Goal: Task Accomplishment & Management: Manage account settings

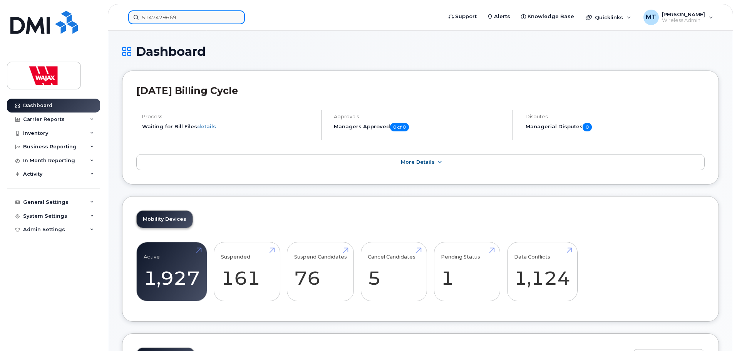
click at [215, 19] on input "5147429669" at bounding box center [186, 17] width 117 height 14
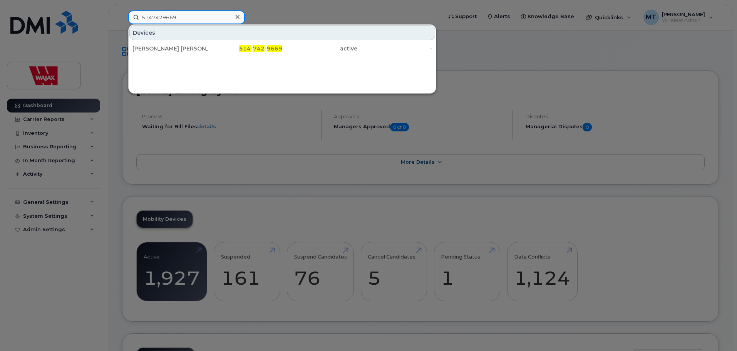
drag, startPoint x: 221, startPoint y: 15, endPoint x: 69, endPoint y: 15, distance: 152.0
click at [122, 15] on div "5147429669 Devices Jean Francois Giroux 514 - 742 - 9669 active -" at bounding box center [282, 17] width 321 height 14
paste input "7055700087"
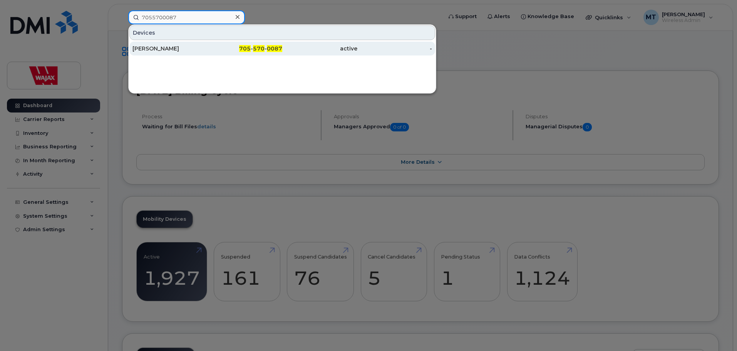
type input "7055700087"
click at [194, 48] on div "[PERSON_NAME]" at bounding box center [169, 49] width 75 height 8
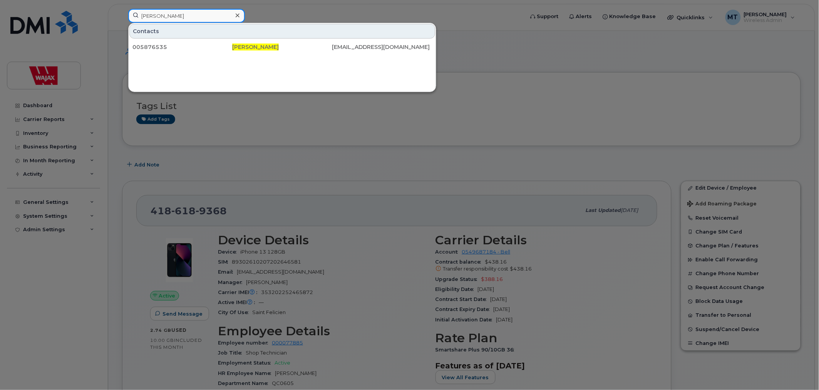
drag, startPoint x: 207, startPoint y: 16, endPoint x: 117, endPoint y: 15, distance: 89.3
click at [122, 15] on div "[PERSON_NAME] Contacts 005876535 [PERSON_NAME] [EMAIL_ADDRESS][DOMAIN_NAME]" at bounding box center [323, 17] width 403 height 17
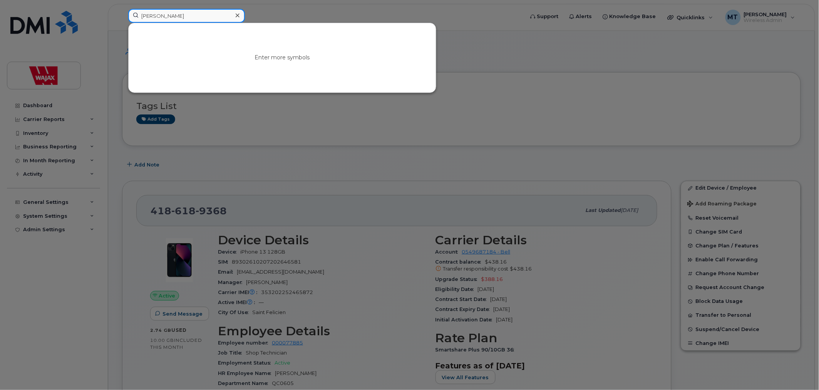
type input "[PERSON_NAME]"
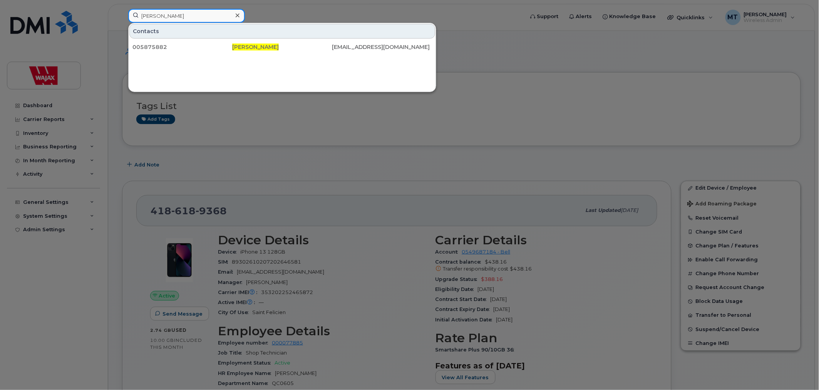
drag, startPoint x: 189, startPoint y: 16, endPoint x: 124, endPoint y: 16, distance: 65.4
click at [124, 16] on div "[PERSON_NAME] Contacts 005875882 [PERSON_NAME] [EMAIL_ADDRESS][DOMAIN_NAME]" at bounding box center [323, 17] width 403 height 17
click at [186, 15] on input "[PERSON_NAME]" at bounding box center [186, 16] width 117 height 14
click at [237, 13] on icon at bounding box center [238, 15] width 4 height 6
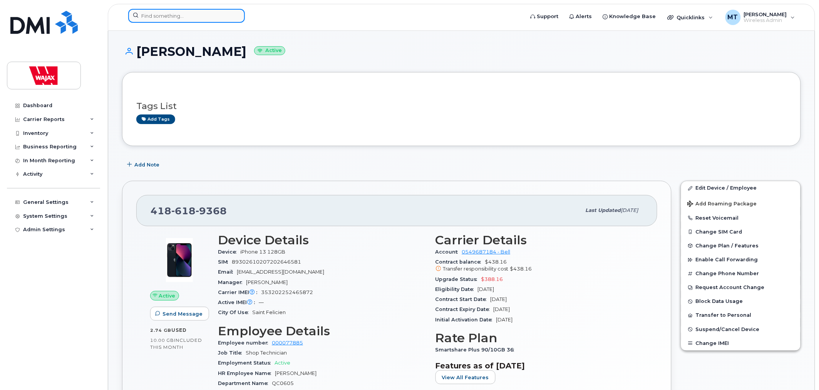
click at [225, 17] on input at bounding box center [186, 16] width 117 height 14
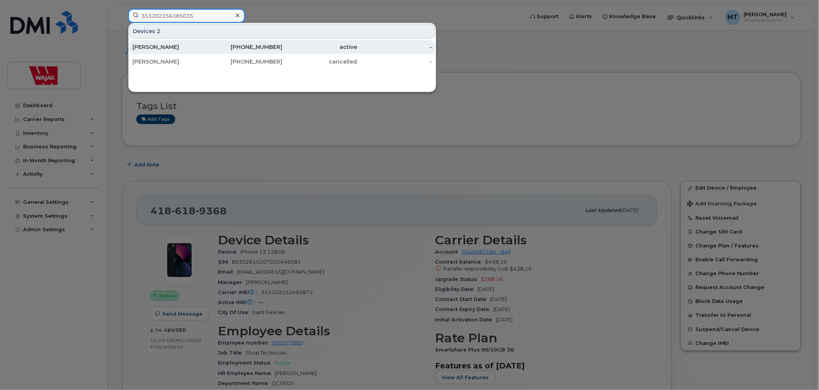
type input "353202256385035"
click at [282, 42] on div "705-570-0087" at bounding box center [319, 47] width 75 height 14
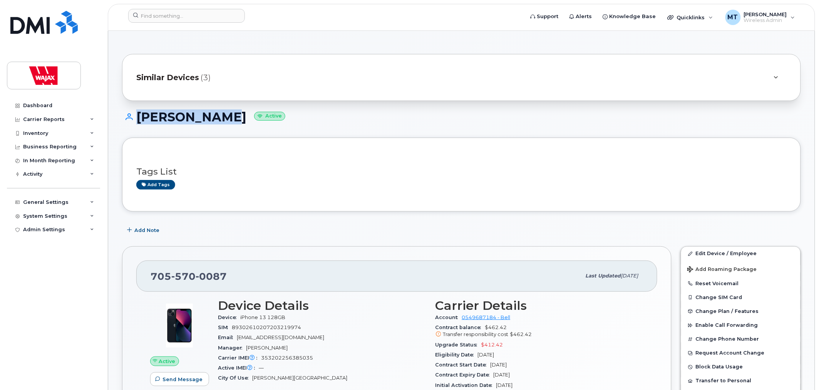
drag, startPoint x: 223, startPoint y: 116, endPoint x: 134, endPoint y: 117, distance: 89.7
click at [134, 117] on h1 "James Moore Active" at bounding box center [461, 116] width 679 height 13
copy h1 "[PERSON_NAME]"
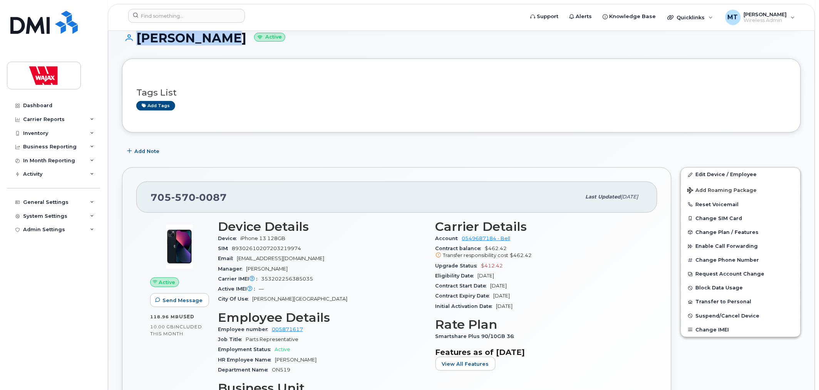
scroll to position [128, 0]
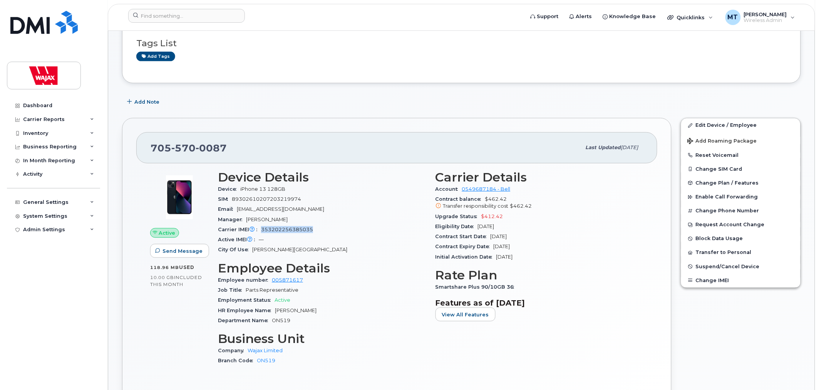
drag, startPoint x: 318, startPoint y: 228, endPoint x: 262, endPoint y: 230, distance: 55.8
click at [262, 230] on div "Carrier IMEI Carrier IMEI is reported during the last billing cycle or change o…" at bounding box center [322, 229] width 208 height 10
copy span "353202256385035"
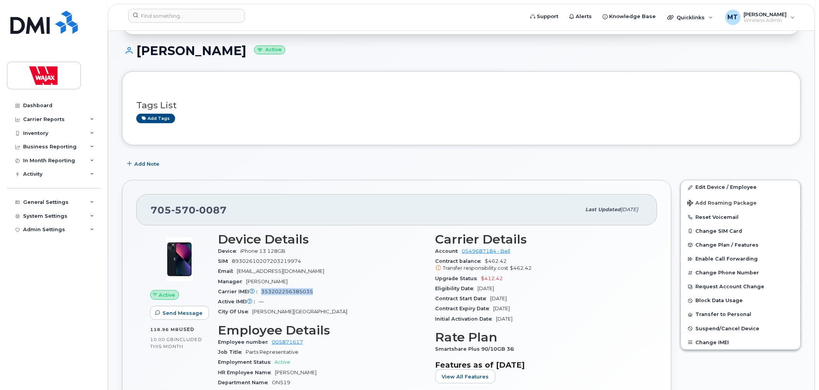
scroll to position [0, 0]
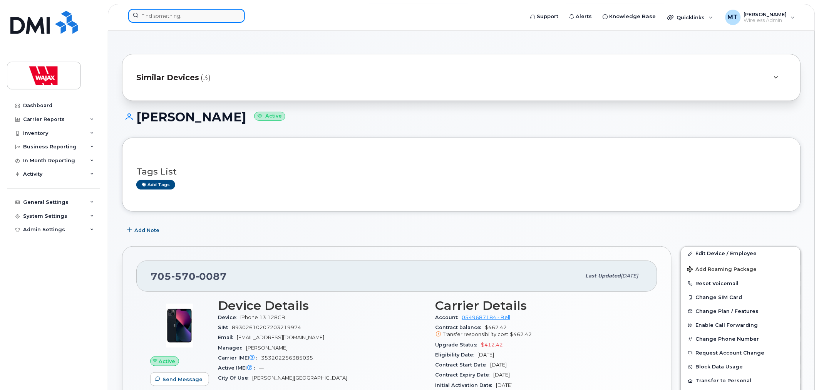
click at [213, 15] on input at bounding box center [186, 16] width 117 height 14
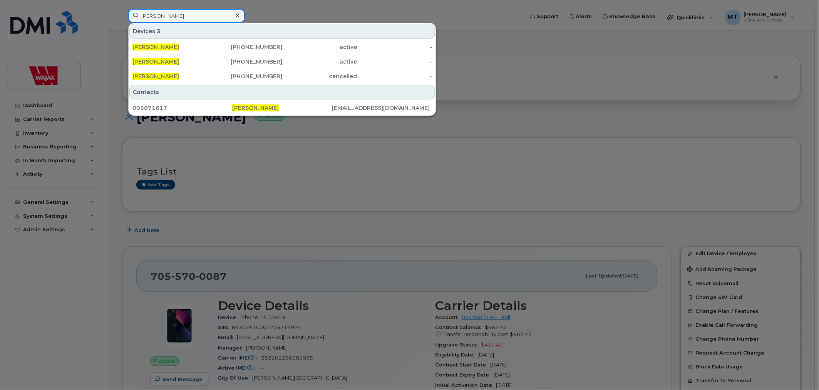
type input "[PERSON_NAME]"
click at [476, 42] on div at bounding box center [409, 195] width 819 height 390
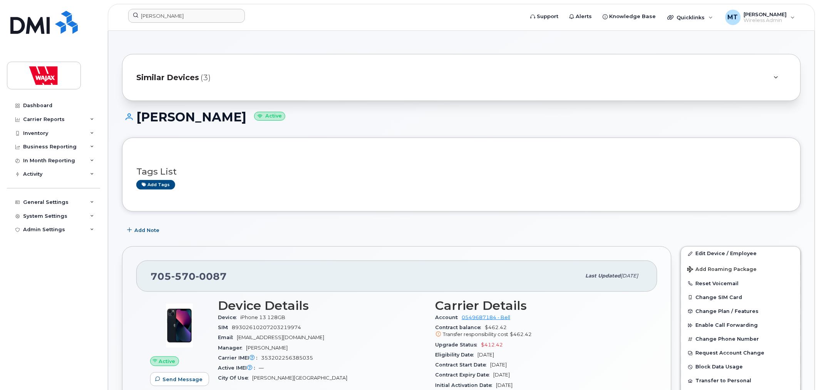
scroll to position [43, 0]
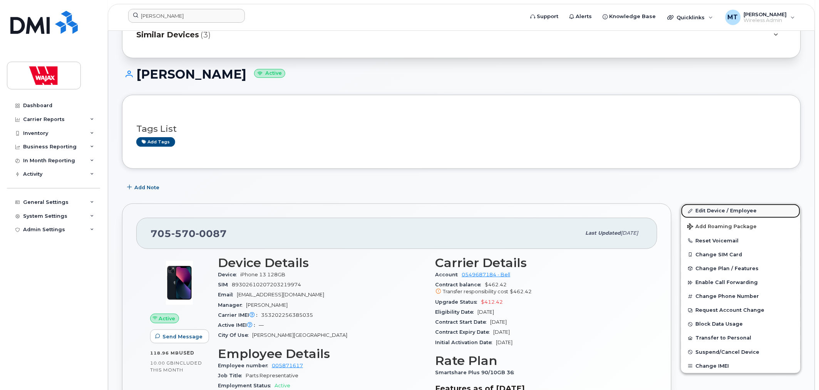
click at [725, 212] on link "Edit Device / Employee" at bounding box center [740, 211] width 119 height 14
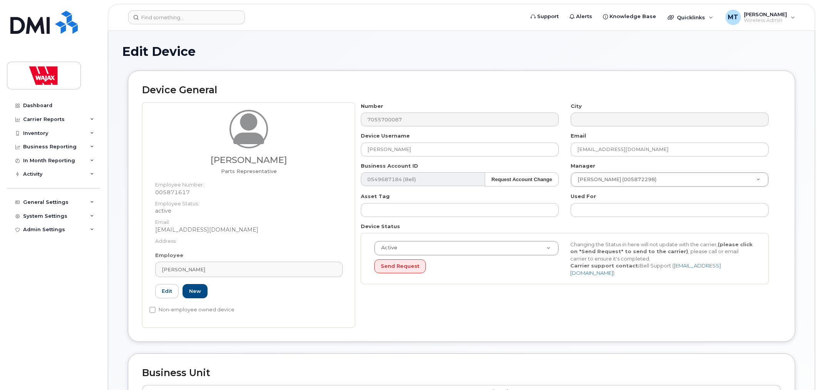
select select "23291732"
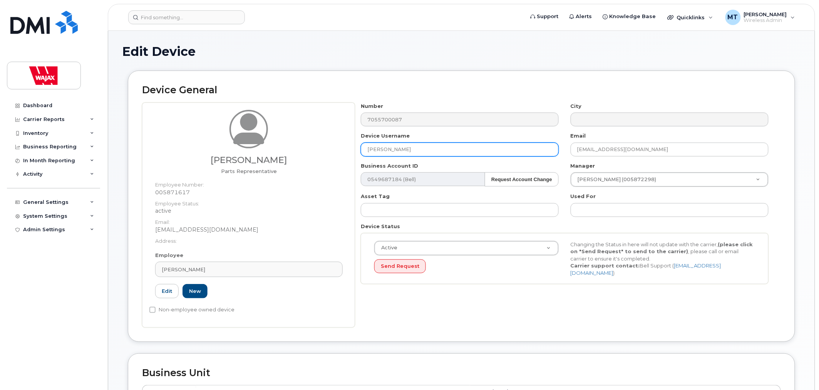
drag, startPoint x: 423, startPoint y: 149, endPoint x: 298, endPoint y: 150, distance: 125.5
click at [298, 150] on div "[PERSON_NAME] Parts Representative Employee Number: 005871617 Employee Status: …" at bounding box center [461, 214] width 639 height 225
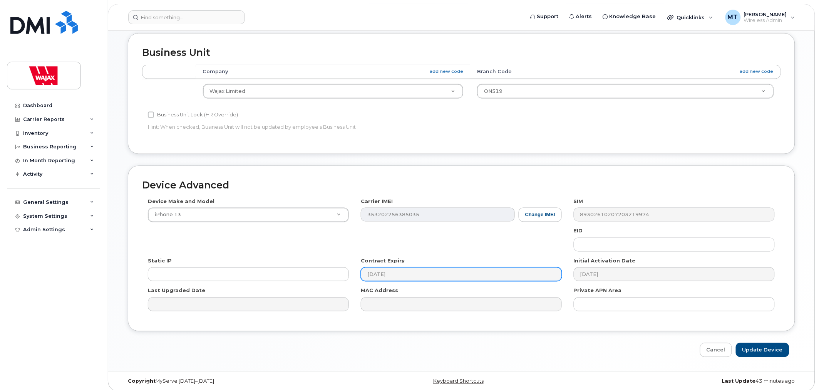
scroll to position [326, 0]
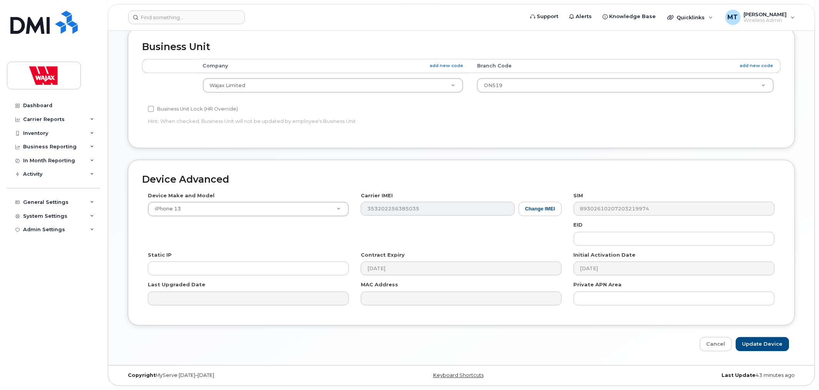
type input "S-[PERSON_NAME]"
click at [768, 336] on div "Device Advanced Device Make and Model iPhone 13 Android TCL 502 Watch Apple Wat…" at bounding box center [461, 255] width 679 height 191
click at [767, 342] on input "Update Device" at bounding box center [762, 344] width 53 height 14
type input "Saving..."
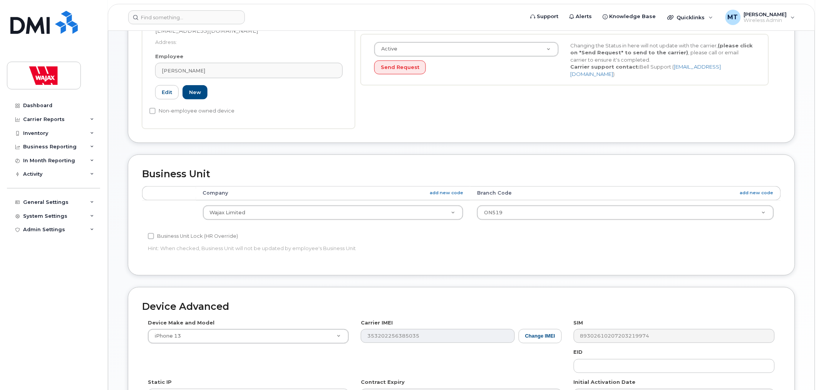
scroll to position [198, 0]
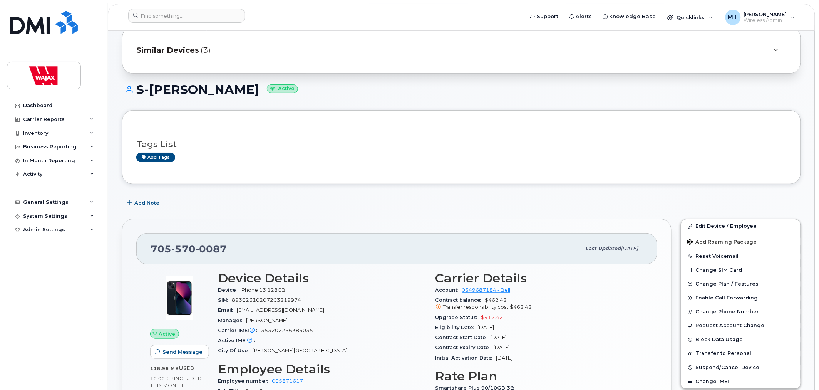
scroll to position [43, 0]
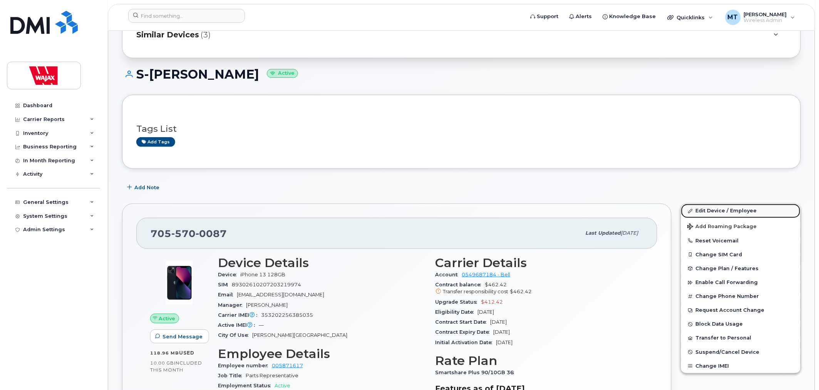
click at [706, 212] on link "Edit Device / Employee" at bounding box center [740, 211] width 119 height 14
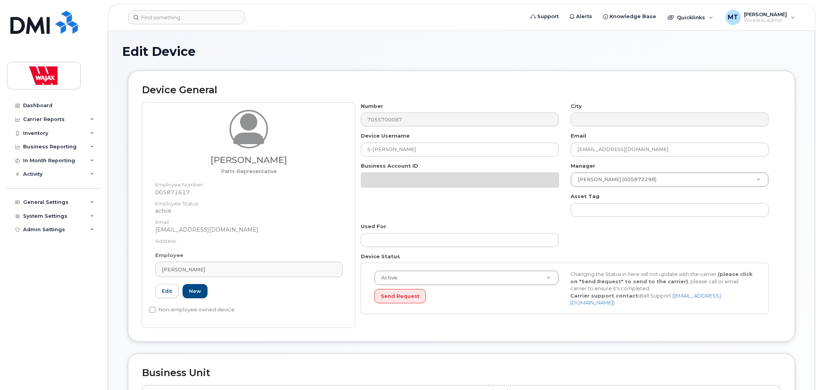
select select "23291732"
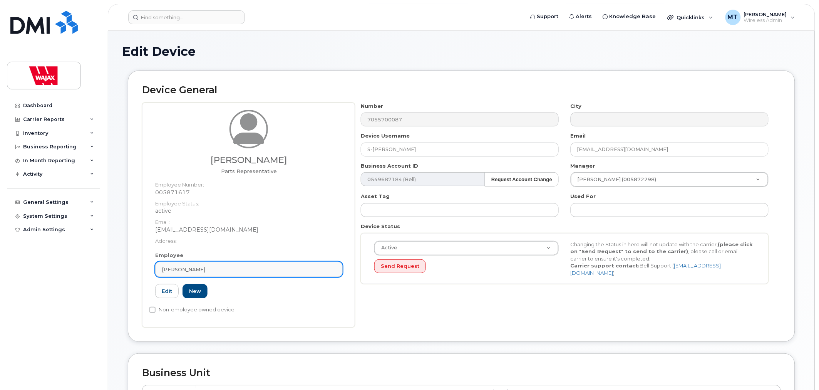
click at [214, 269] on div "James Moore" at bounding box center [249, 269] width 174 height 7
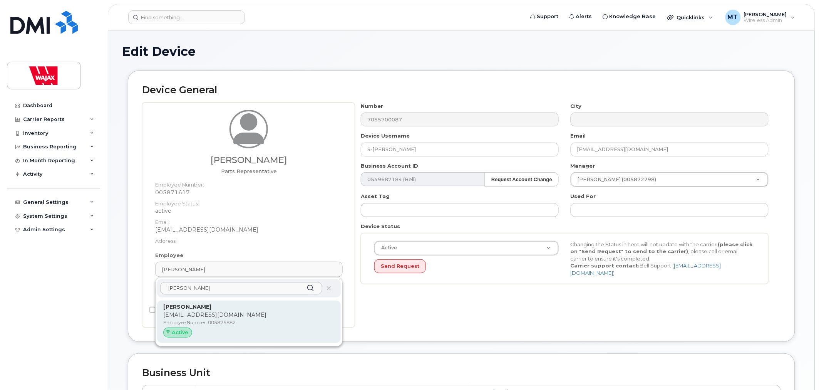
type input "Carter Kas"
click at [232, 310] on p "Carter Kasner" at bounding box center [248, 307] width 171 height 8
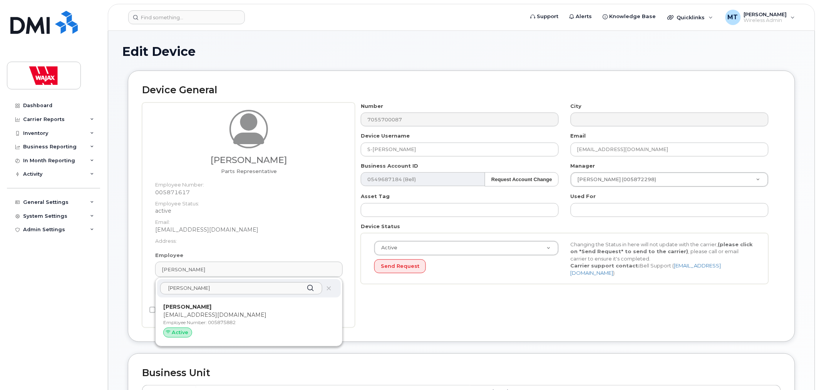
type input "005875882"
type input "Carter Kasner"
type input "ckasner@northpointts.com"
type input "35622577"
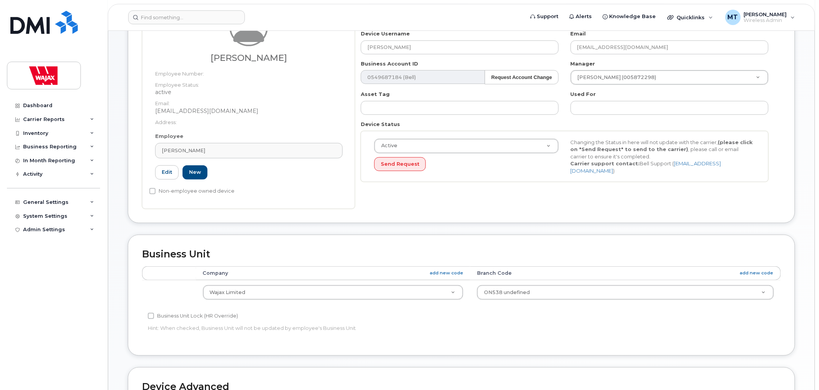
scroll to position [309, 0]
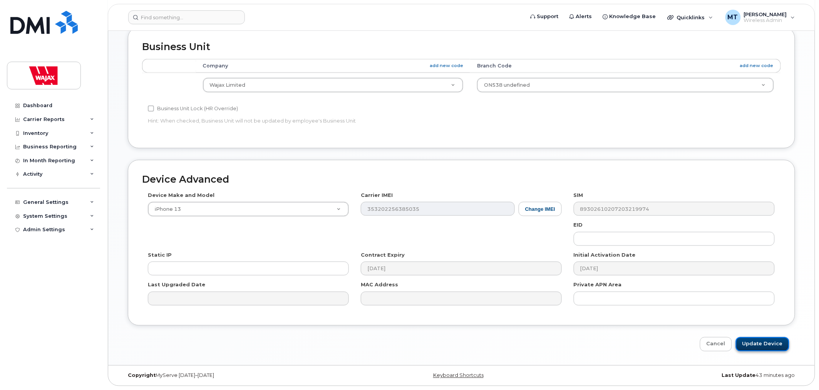
click at [756, 346] on input "Update Device" at bounding box center [762, 344] width 53 height 14
type input "Saving..."
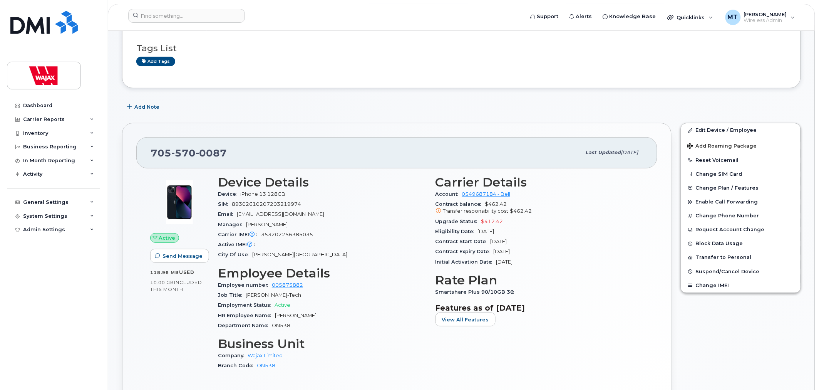
scroll to position [43, 0]
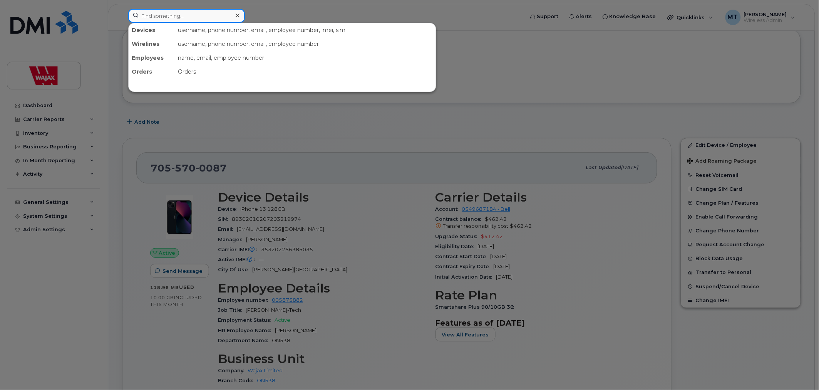
click at [200, 13] on input at bounding box center [186, 16] width 117 height 14
click at [601, 85] on div at bounding box center [409, 195] width 819 height 390
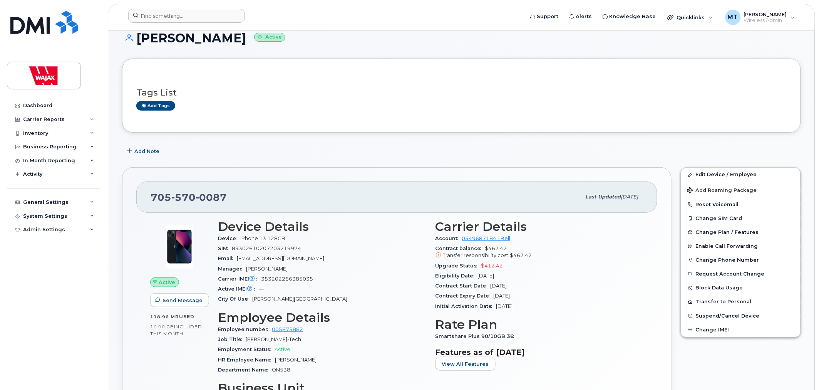
scroll to position [0, 0]
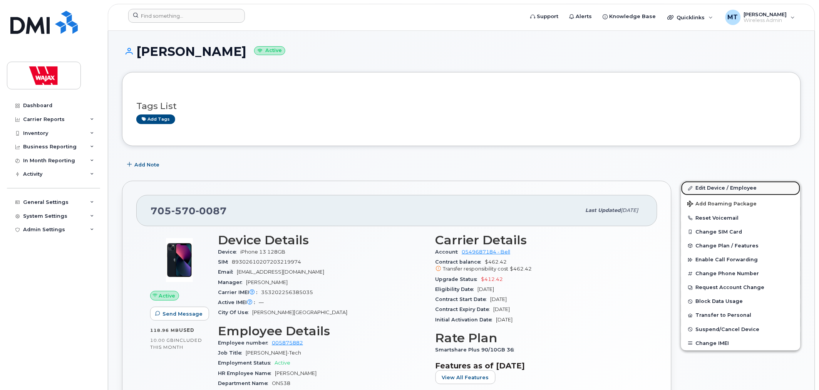
click at [717, 185] on link "Edit Device / Employee" at bounding box center [740, 188] width 119 height 14
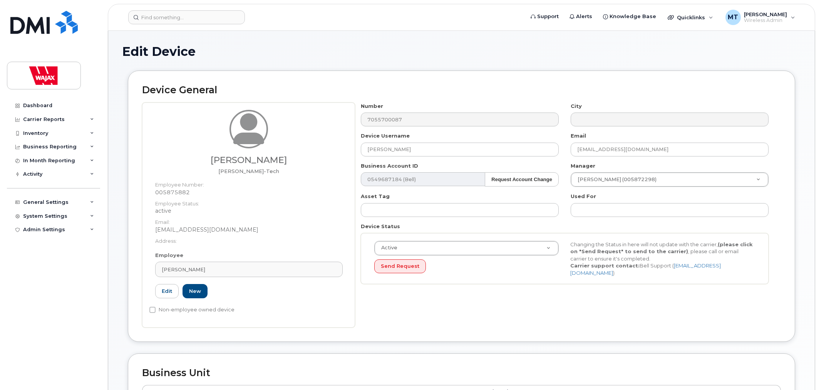
select select "23291732"
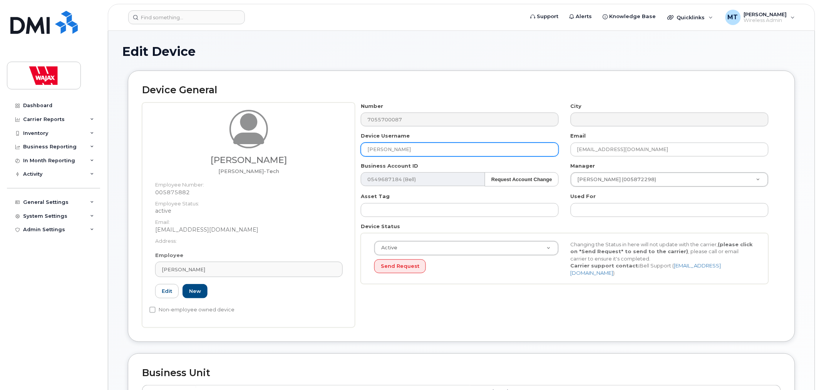
drag, startPoint x: 367, startPoint y: 145, endPoint x: 378, endPoint y: 132, distance: 17.7
click at [368, 145] on input "Carter Kasner" at bounding box center [460, 149] width 198 height 14
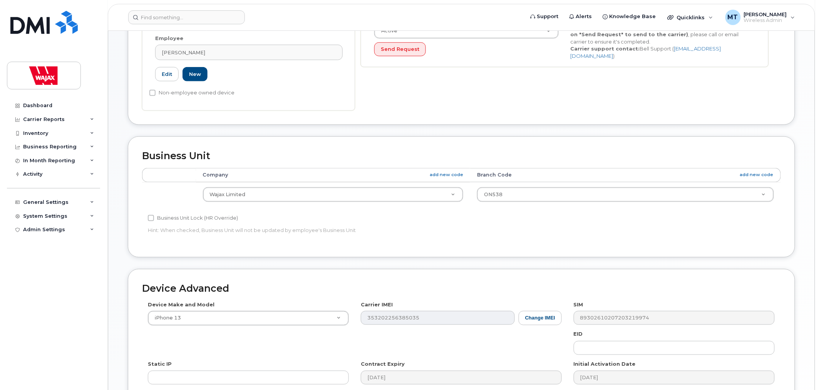
scroll to position [326, 0]
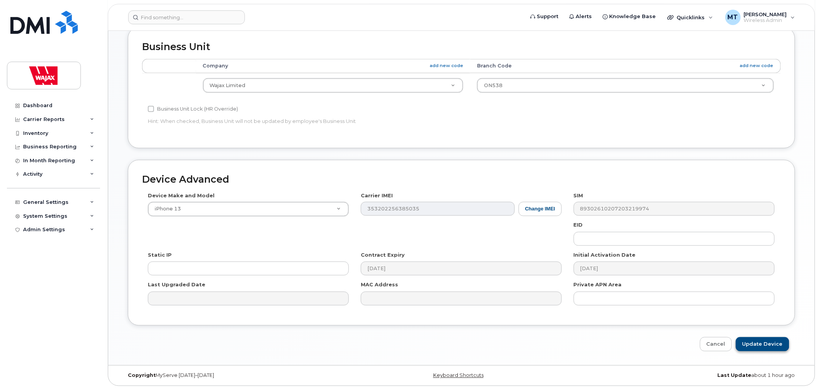
type input "S-Carter Kasner"
click at [757, 337] on input "Update Device" at bounding box center [762, 344] width 53 height 14
type input "Saving..."
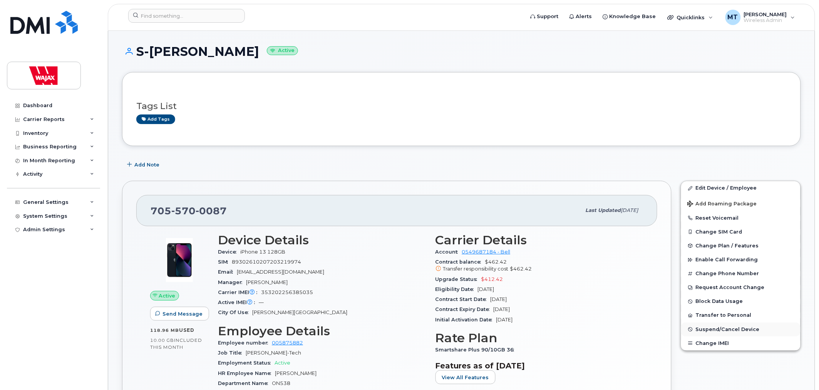
click at [697, 329] on span "Suspend/Cancel Device" at bounding box center [727, 329] width 64 height 6
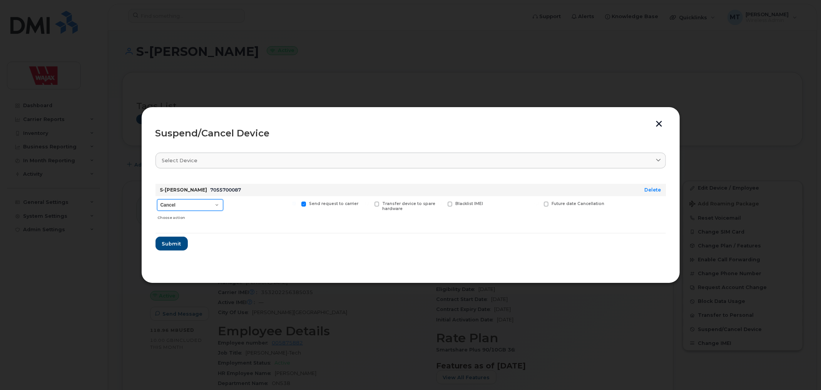
click at [194, 205] on select "Cancel Suspend - Extend Suspension Suspend - Reduced Rate Suspend - Full Rate S…" at bounding box center [190, 205] width 66 height 12
select select "[object Object]"
click at [157, 199] on select "Cancel Suspend - Extend Suspension Suspend - Reduced Rate Suspend - Full Rate S…" at bounding box center [190, 205] width 66 height 12
click at [166, 248] on button "Submit" at bounding box center [171, 243] width 32 height 14
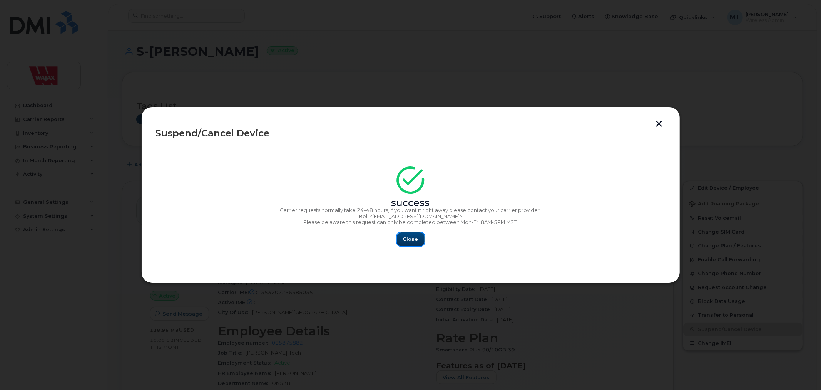
click at [409, 241] on span "Close" at bounding box center [410, 238] width 15 height 7
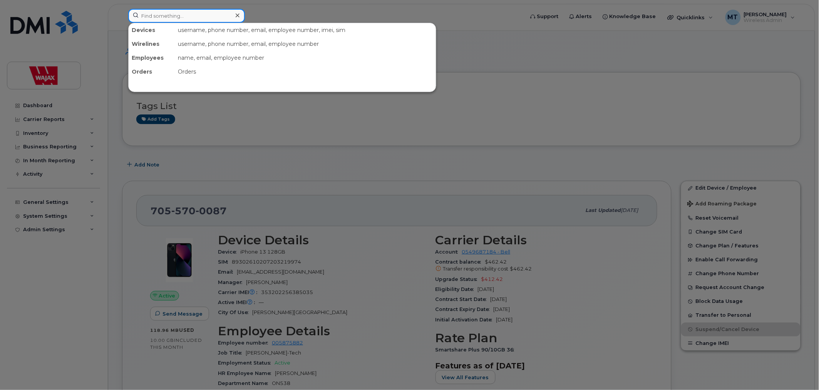
click at [213, 12] on input at bounding box center [186, 16] width 117 height 14
type input "t"
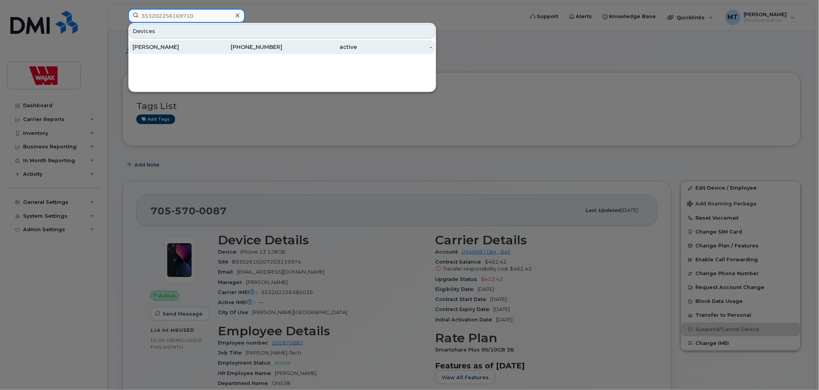
type input "353202256169710"
click at [207, 43] on div "[PERSON_NAME]" at bounding box center [244, 47] width 75 height 14
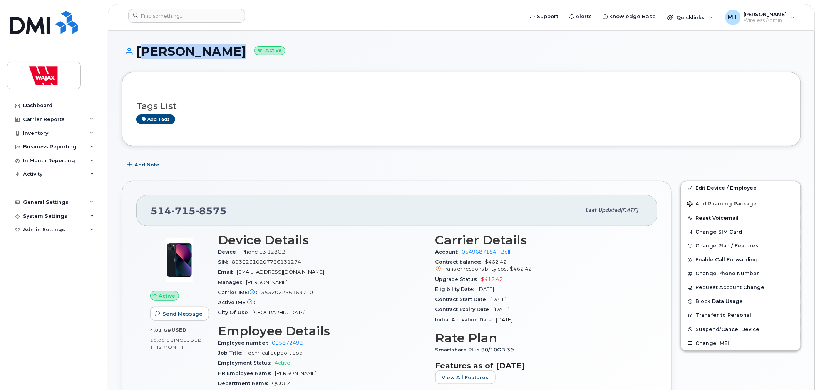
drag, startPoint x: 226, startPoint y: 51, endPoint x: 137, endPoint y: 55, distance: 89.0
click at [137, 55] on h1 "[PERSON_NAME] Active" at bounding box center [461, 51] width 679 height 13
copy h1 "[PERSON_NAME]"
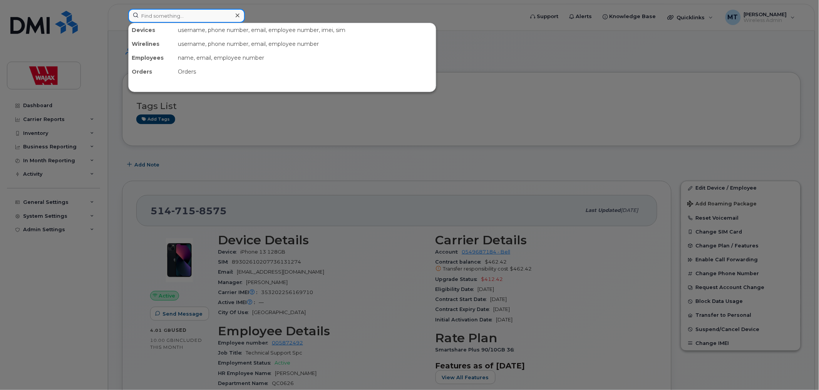
click at [221, 17] on input at bounding box center [186, 16] width 117 height 14
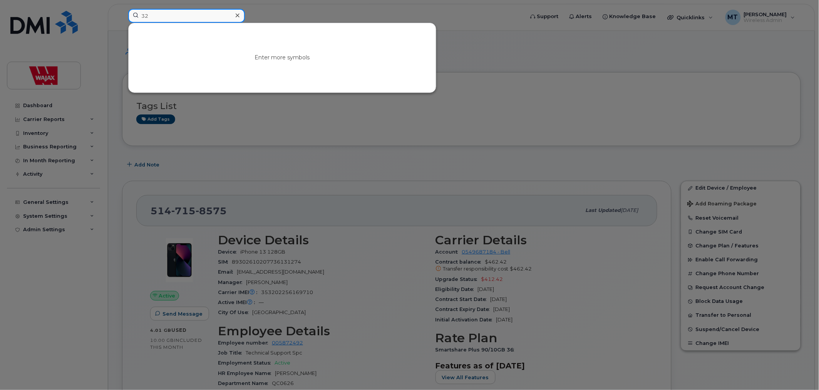
type input "3"
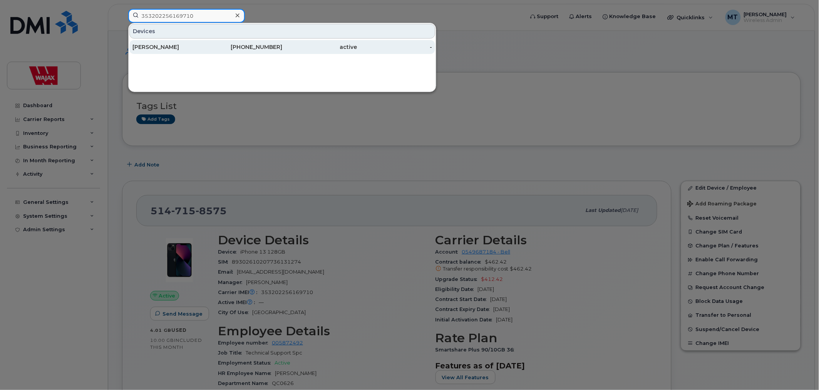
type input "353202256169710"
click at [282, 43] on div "[PHONE_NUMBER]" at bounding box center [319, 47] width 75 height 14
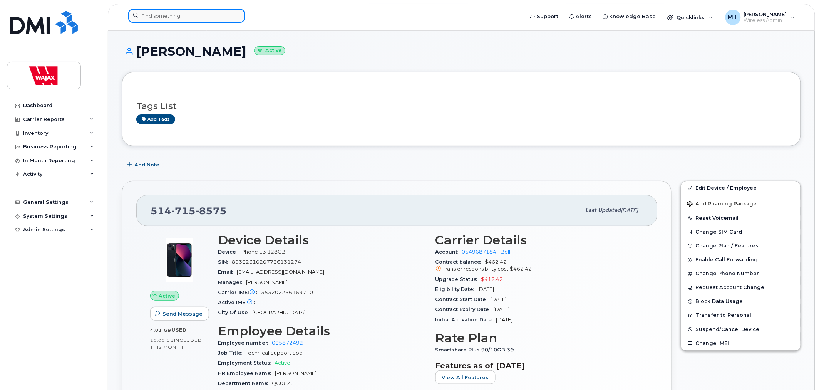
click at [219, 13] on input at bounding box center [186, 16] width 117 height 14
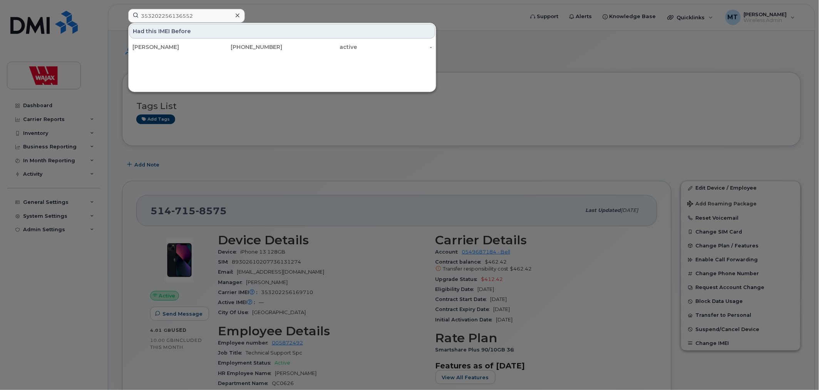
click at [320, 10] on div at bounding box center [409, 195] width 819 height 390
drag, startPoint x: 217, startPoint y: 15, endPoint x: 109, endPoint y: 14, distance: 108.5
click at [122, 14] on div "353202256136552 Had this IMEI Before [PERSON_NAME] [PHONE_NUMBER] active -" at bounding box center [323, 17] width 403 height 17
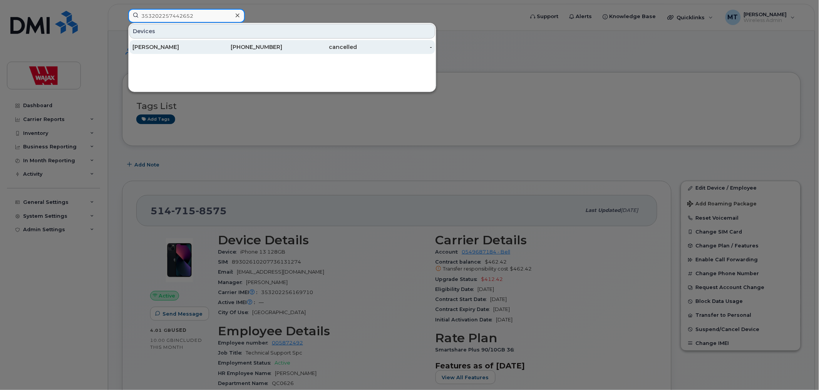
type input "353202257442652"
click at [152, 47] on div "[PERSON_NAME]" at bounding box center [169, 47] width 75 height 8
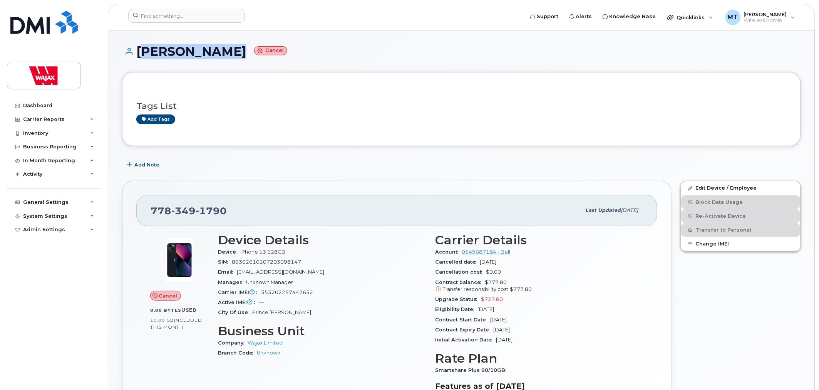
drag, startPoint x: 228, startPoint y: 48, endPoint x: 137, endPoint y: 52, distance: 91.3
click at [137, 52] on h1 "[PERSON_NAME] Cancel" at bounding box center [461, 51] width 679 height 13
copy h1 "[PERSON_NAME]"
drag, startPoint x: 261, startPoint y: 291, endPoint x: 334, endPoint y: 289, distance: 73.1
click at [334, 289] on div "Carrier IMEI Carrier IMEI is reported during the last billing cycle or change o…" at bounding box center [322, 292] width 208 height 10
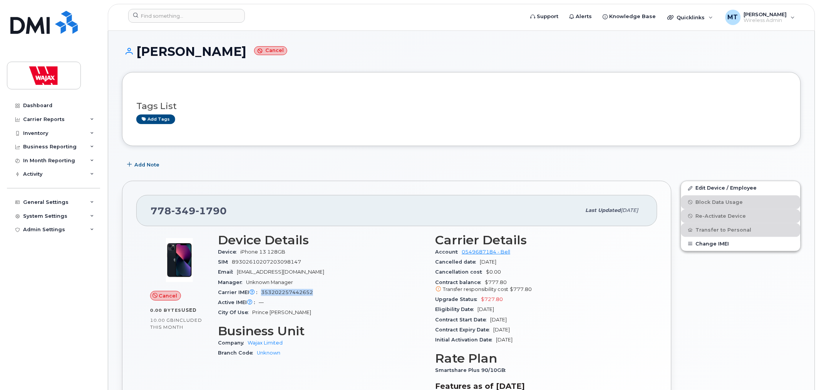
copy span "353202257442652"
click at [180, 10] on input at bounding box center [186, 16] width 117 height 14
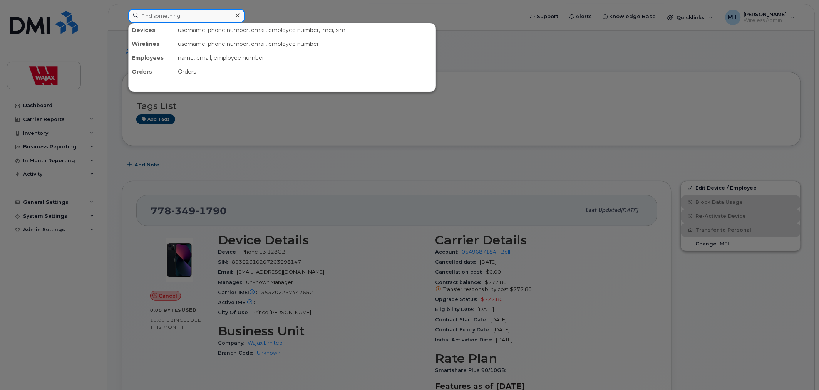
paste input "alegare"
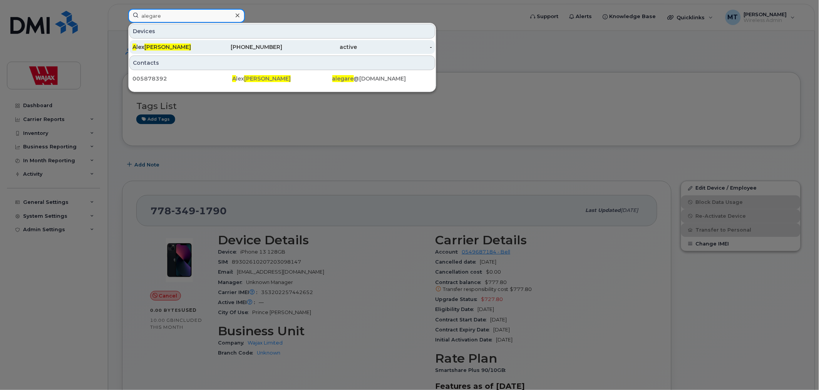
type input "alegare"
click at [207, 42] on div "A lex Legare" at bounding box center [244, 47] width 75 height 14
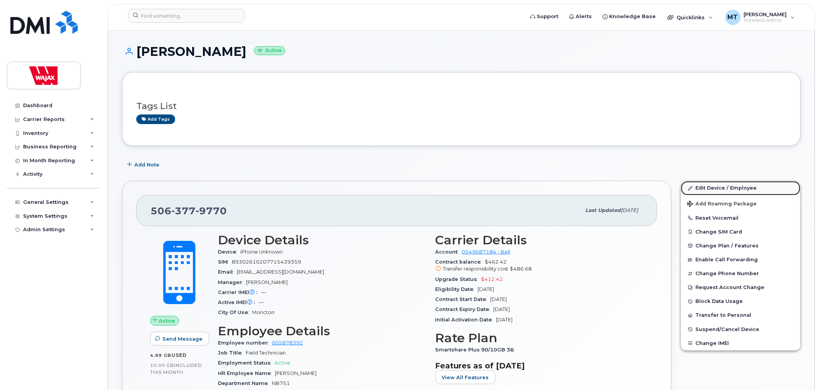
click at [707, 187] on link "Edit Device / Employee" at bounding box center [740, 188] width 119 height 14
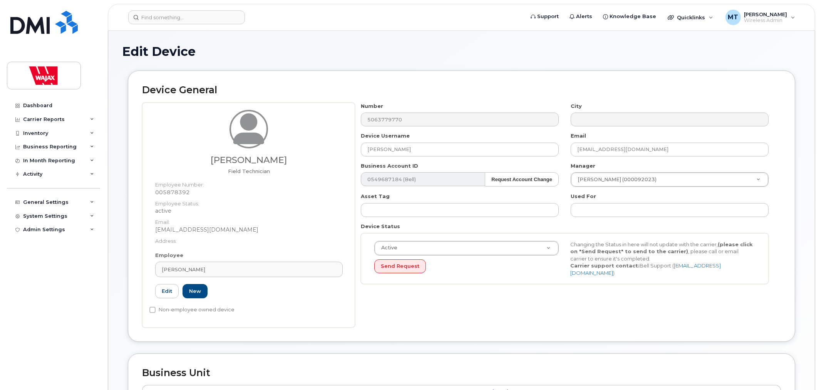
select select "23291732"
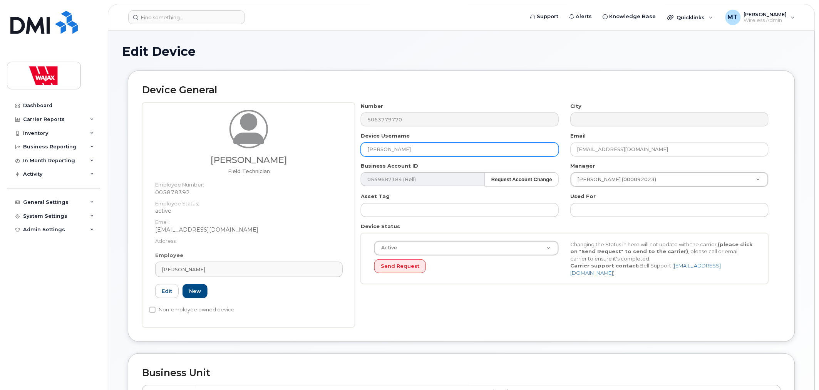
drag, startPoint x: 378, startPoint y: 146, endPoint x: 314, endPoint y: 148, distance: 64.7
click at [314, 148] on div "Alex Legare Field Technician Employee Number: 005878392 Employee Status: active…" at bounding box center [461, 214] width 639 height 225
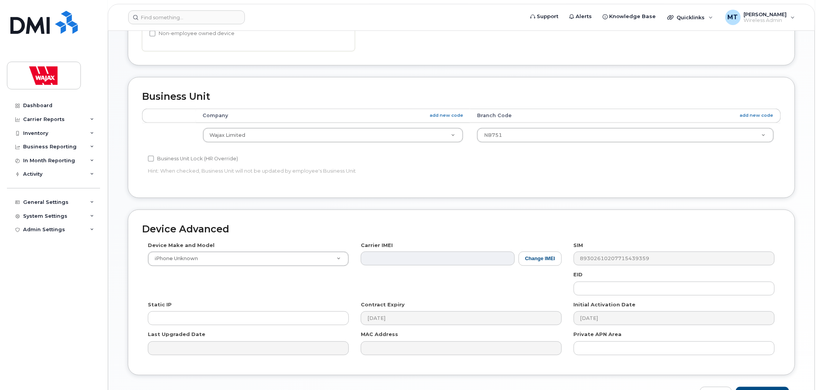
scroll to position [326, 0]
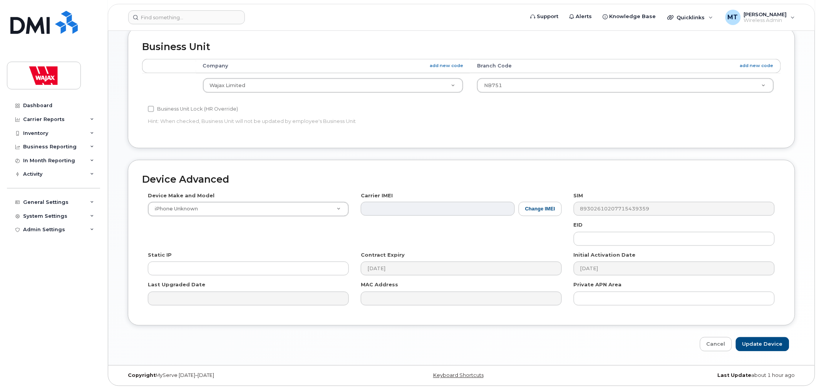
type input "S-[PERSON_NAME]"
click at [744, 336] on div "Device Advanced Device Make and Model iPhone Unknown Android TCL 502 Watch Appl…" at bounding box center [461, 255] width 679 height 191
click at [747, 343] on input "Update Device" at bounding box center [762, 344] width 53 height 14
type input "Saving..."
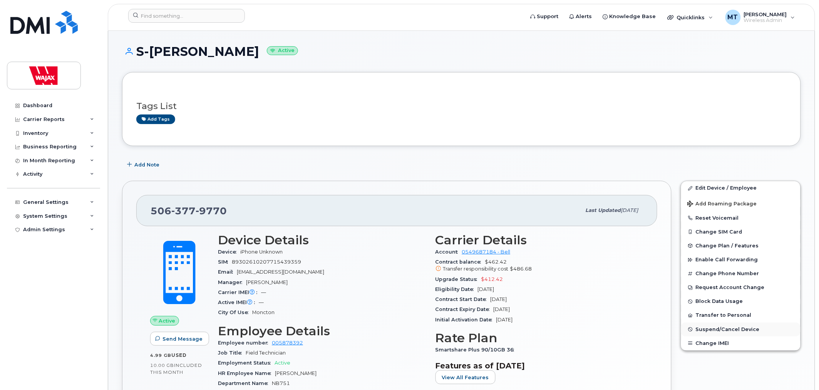
click at [710, 328] on button "Suspend/Cancel Device" at bounding box center [740, 329] width 119 height 14
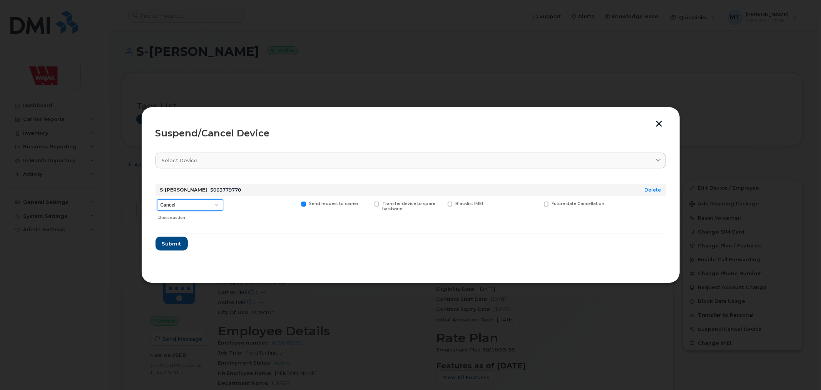
click at [195, 208] on select "Cancel Suspend - Extend Suspension Suspend - Reduced Rate Suspend - Full Rate S…" at bounding box center [190, 205] width 66 height 12
select select "[object Object]"
click at [157, 199] on select "Cancel Suspend - Extend Suspension Suspend - Reduced Rate Suspend - Full Rate S…" at bounding box center [190, 205] width 66 height 12
click at [176, 246] on span "Submit" at bounding box center [171, 243] width 19 height 7
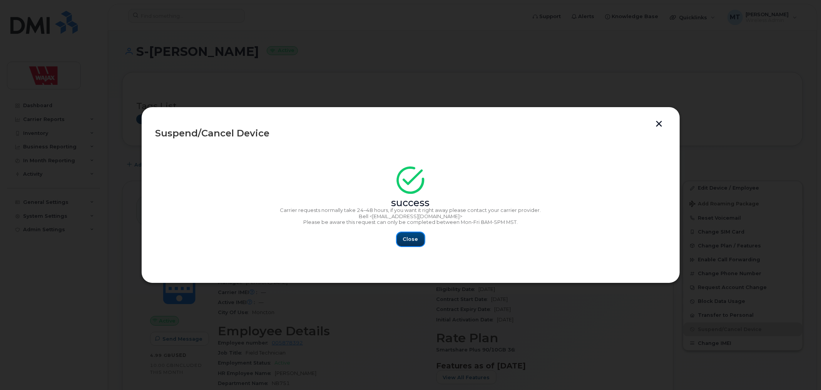
click at [412, 239] on span "Close" at bounding box center [410, 238] width 15 height 7
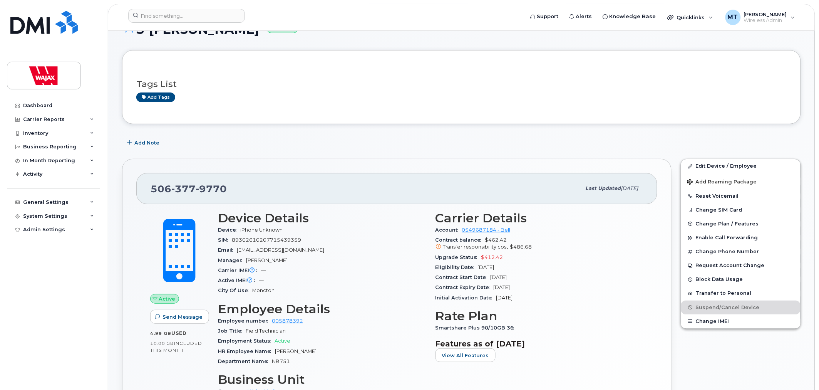
scroll to position [43, 0]
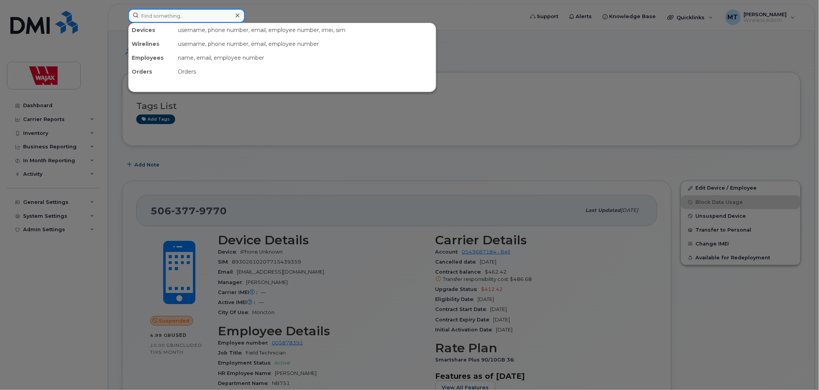
click at [192, 16] on input at bounding box center [186, 16] width 117 height 14
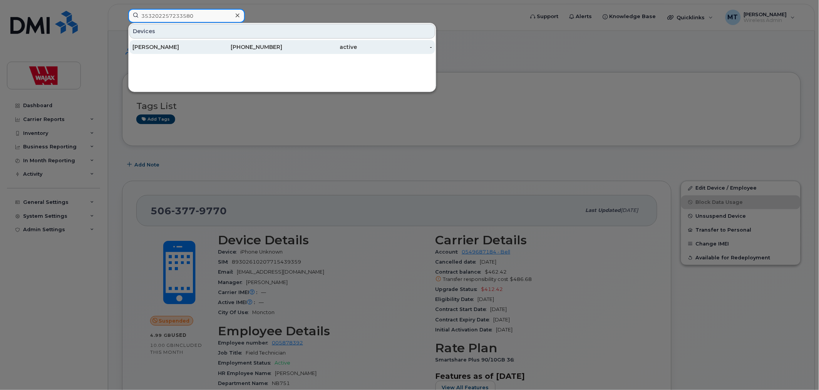
type input "353202257233580"
click at [207, 42] on div "[PERSON_NAME]" at bounding box center [244, 47] width 75 height 14
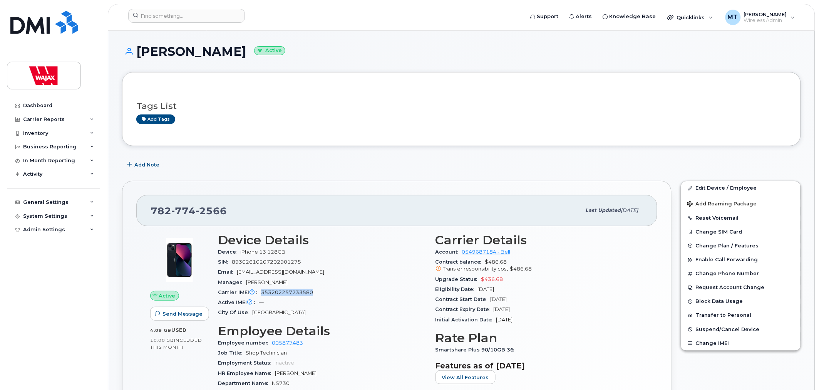
drag, startPoint x: 261, startPoint y: 291, endPoint x: 334, endPoint y: 291, distance: 73.1
click at [334, 291] on div "Carrier IMEI Carrier IMEI is reported during the last billing cycle or change o…" at bounding box center [322, 292] width 208 height 10
copy span "353202257233580"
drag, startPoint x: 209, startPoint y: 52, endPoint x: 137, endPoint y: 55, distance: 72.4
click at [137, 55] on h1 "Adam Dwyer Active" at bounding box center [461, 51] width 679 height 13
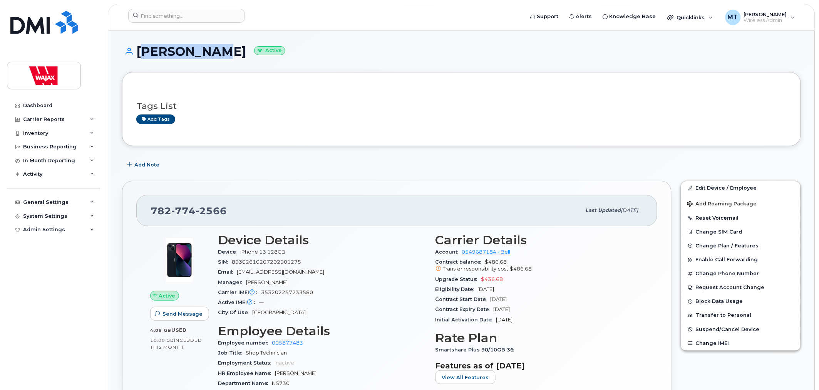
copy h1 "[PERSON_NAME]"
click at [714, 191] on link "Edit Device / Employee" at bounding box center [740, 188] width 119 height 14
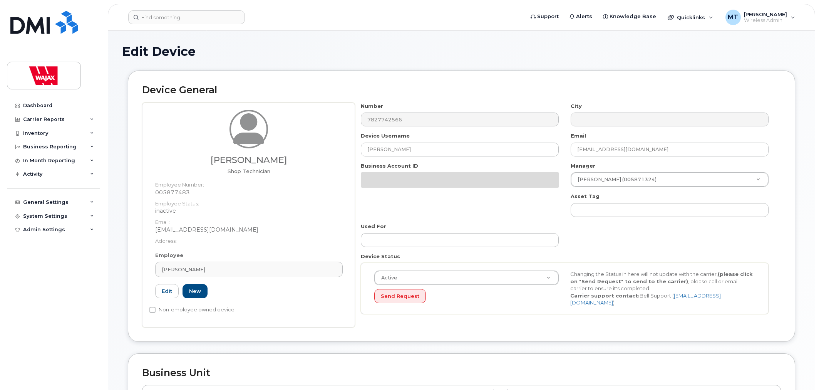
select select "23291732"
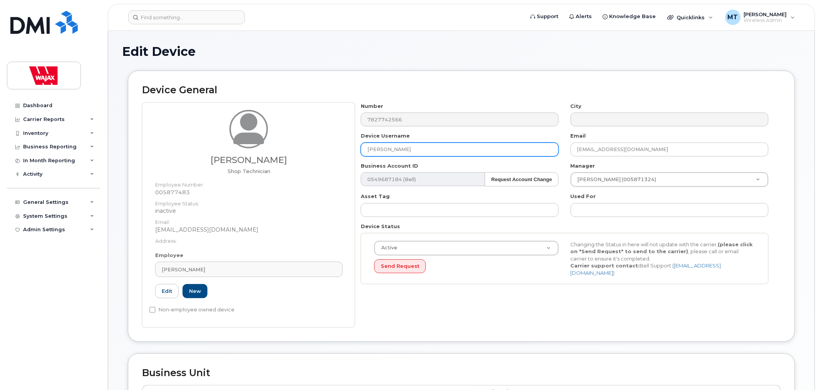
drag, startPoint x: 345, startPoint y: 150, endPoint x: 364, endPoint y: 151, distance: 18.9
click at [350, 150] on div "Adam Dwyer Shop Technician Employee Number: 005877483 Employee Status: inactive…" at bounding box center [248, 214] width 213 height 225
click at [364, 151] on input "[PERSON_NAME]" at bounding box center [460, 149] width 198 height 14
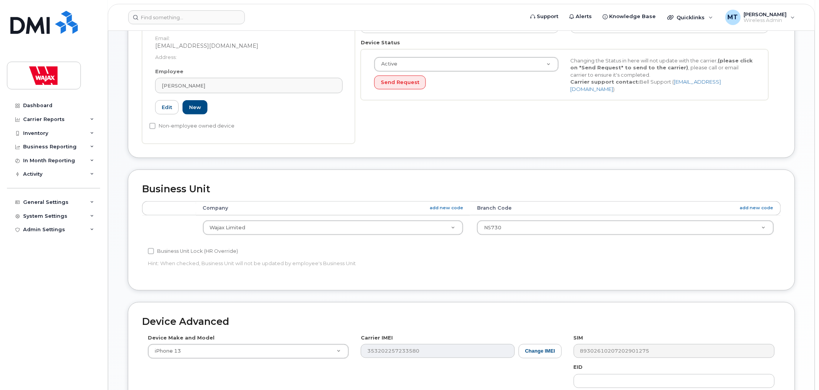
scroll to position [326, 0]
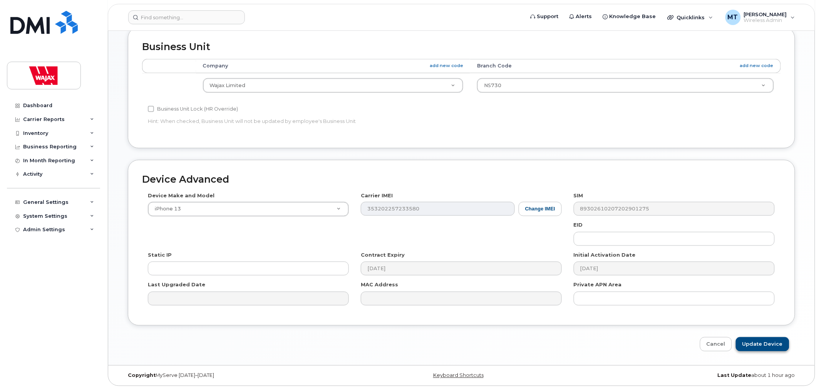
type input "S-[PERSON_NAME]"
click at [749, 338] on input "Update Device" at bounding box center [762, 344] width 53 height 14
type input "Saving..."
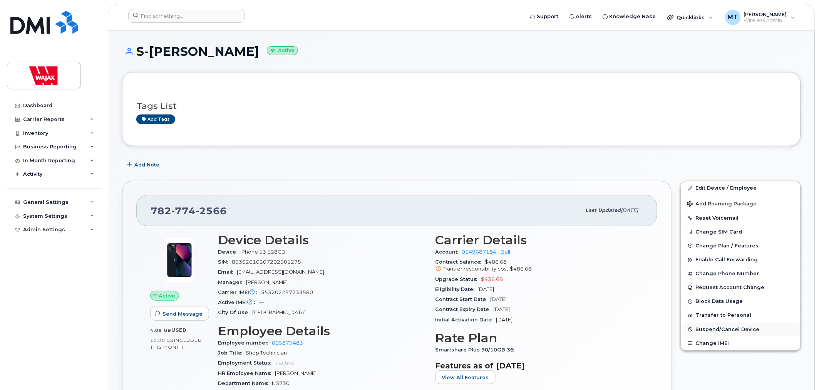
click at [707, 331] on span "Suspend/Cancel Device" at bounding box center [727, 329] width 64 height 6
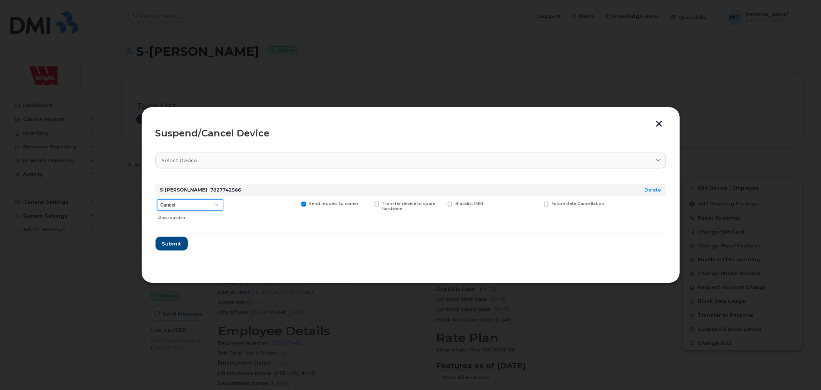
click at [208, 200] on select "Cancel Suspend - Extend Suspension Suspend - Reduced Rate Suspend - Full Rate S…" at bounding box center [190, 205] width 66 height 12
select select "[object Object]"
click at [157, 199] on select "Cancel Suspend - Extend Suspension Suspend - Reduced Rate Suspend - Full Rate S…" at bounding box center [190, 205] width 66 height 12
click at [181, 242] on button "Submit" at bounding box center [171, 243] width 32 height 14
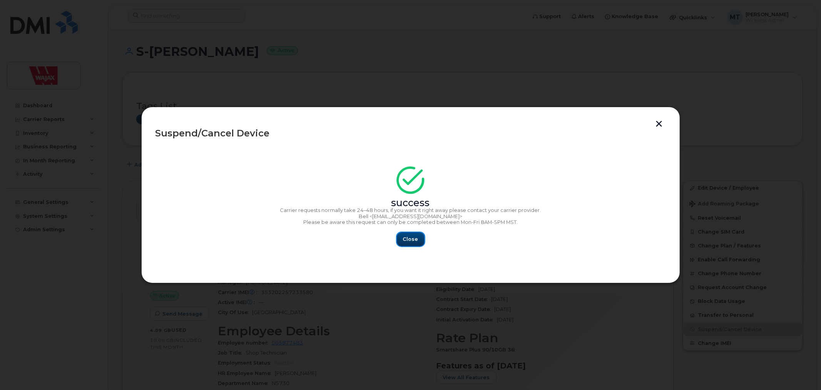
click at [403, 241] on button "Close" at bounding box center [411, 239] width 28 height 14
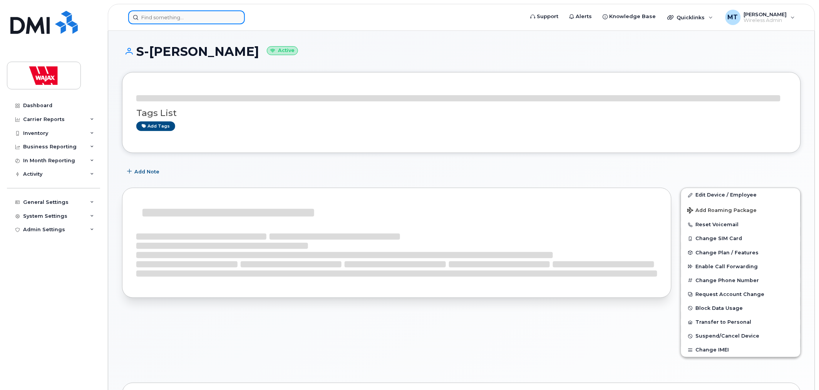
drag, startPoint x: 212, startPoint y: 21, endPoint x: 203, endPoint y: 22, distance: 8.9
click at [203, 22] on input at bounding box center [186, 17] width 117 height 14
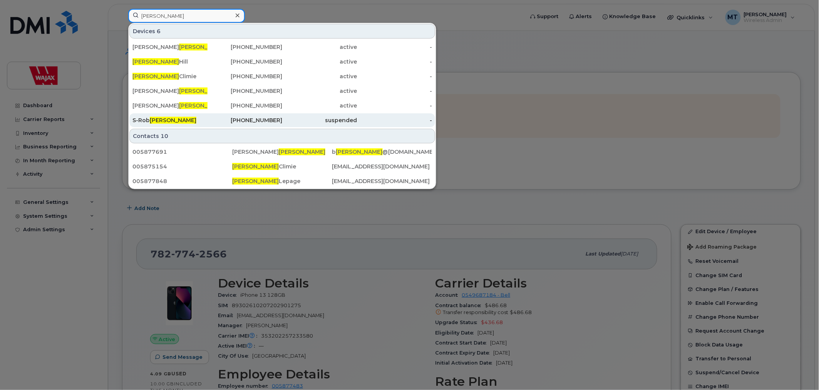
type input "graham"
click at [162, 119] on span "Graham" at bounding box center [173, 120] width 47 height 7
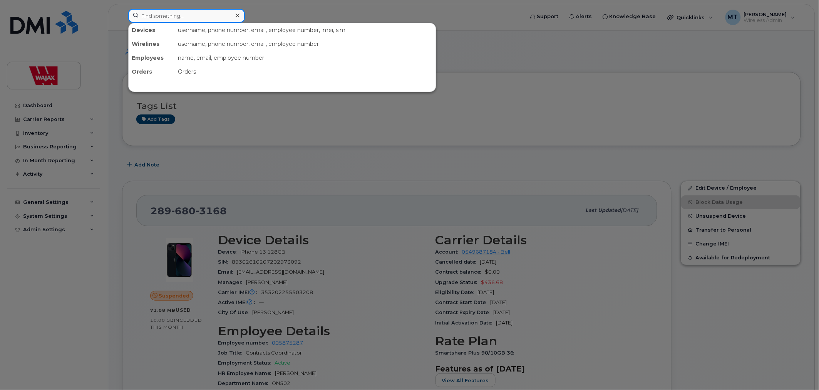
click at [220, 18] on input at bounding box center [186, 16] width 117 height 14
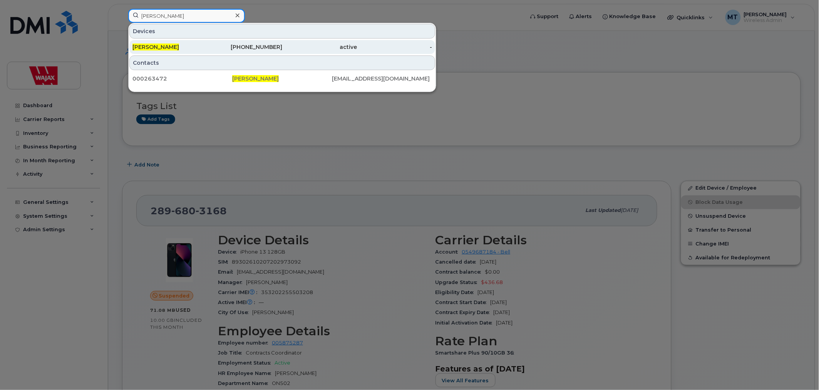
type input "cindy axten"
click at [207, 46] on link "Cindy Axten 403-703-9765 active -" at bounding box center [282, 47] width 306 height 14
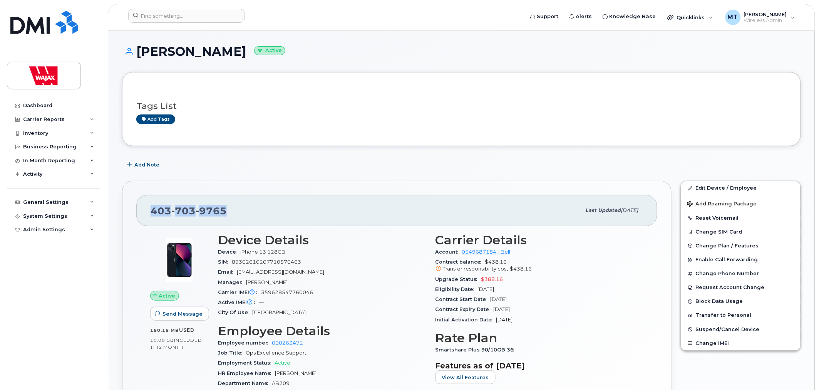
drag, startPoint x: 234, startPoint y: 207, endPoint x: 106, endPoint y: 206, distance: 127.4
copy span "[PHONE_NUMBER]"
